Goal: Task Accomplishment & Management: Use online tool/utility

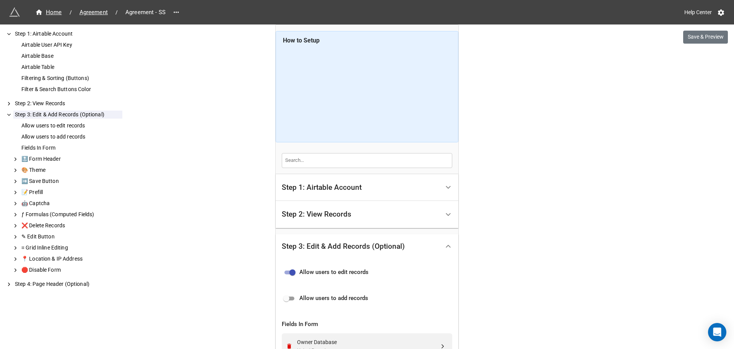
scroll to position [273, 0]
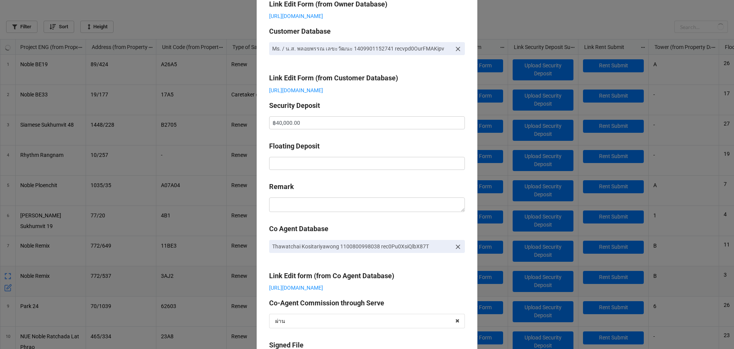
scroll to position [306, 730]
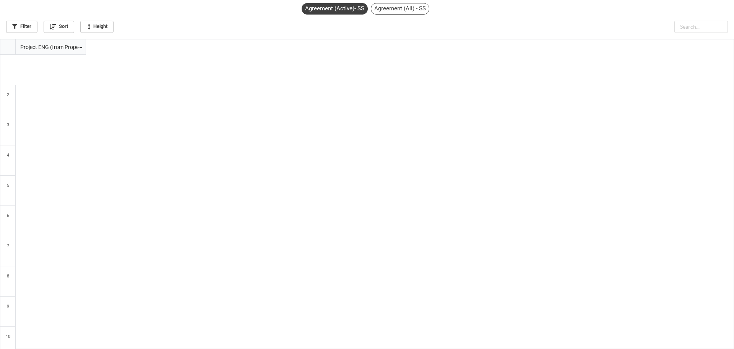
scroll to position [306, 730]
